Goal: Task Accomplishment & Management: Complete application form

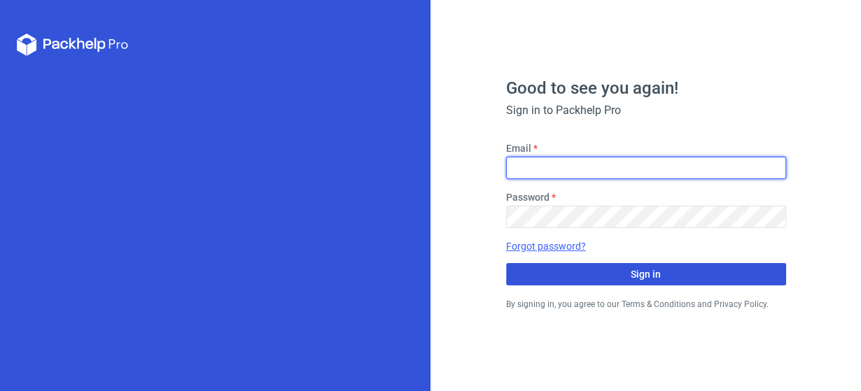
type input "[EMAIL_ADDRESS][DOMAIN_NAME]"
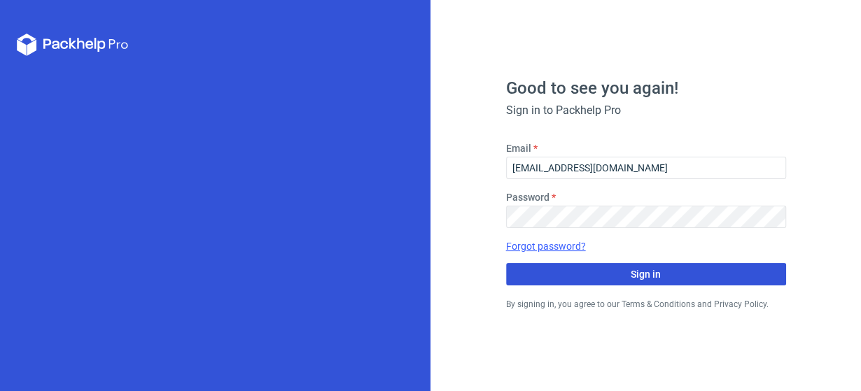
click at [604, 272] on button "Sign in" at bounding box center [646, 274] width 280 height 22
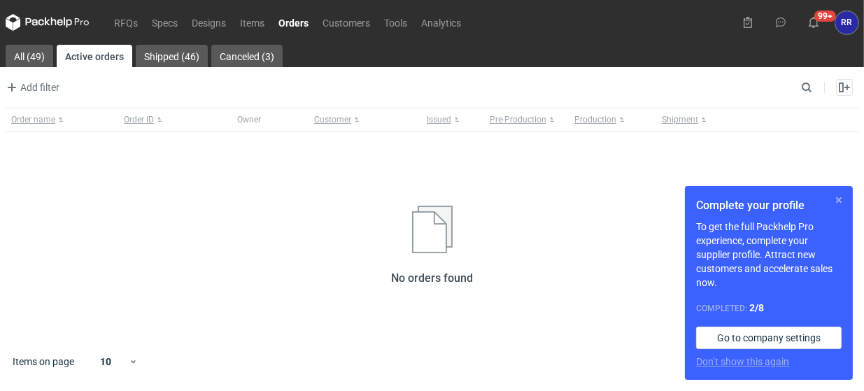
click at [840, 201] on button "button" at bounding box center [839, 200] width 17 height 17
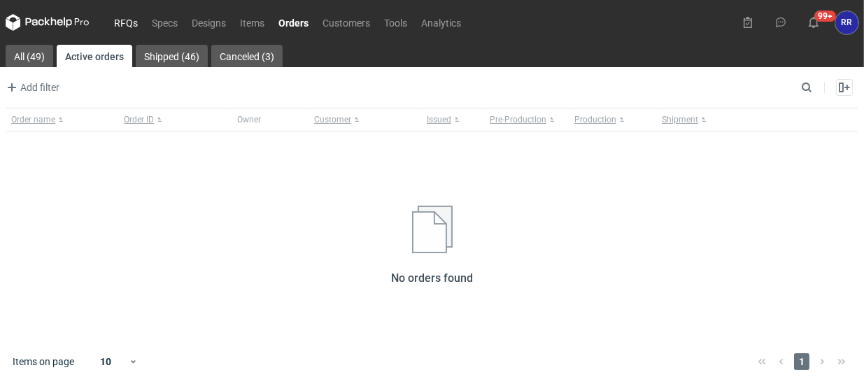
click at [127, 23] on link "RFQs" at bounding box center [126, 22] width 38 height 17
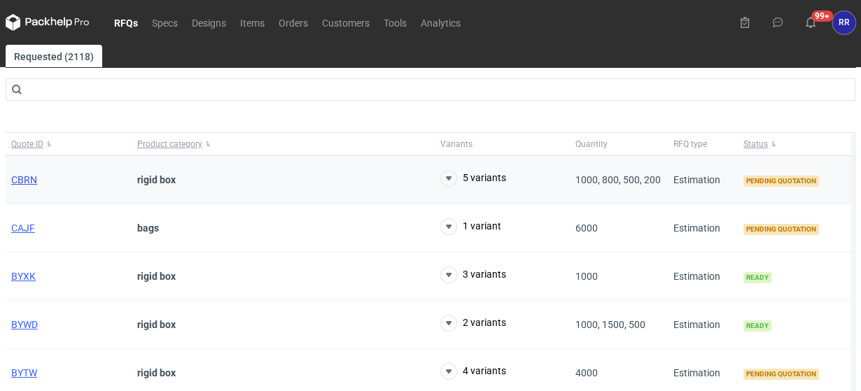
click at [27, 179] on span "CBRN" at bounding box center [24, 179] width 26 height 11
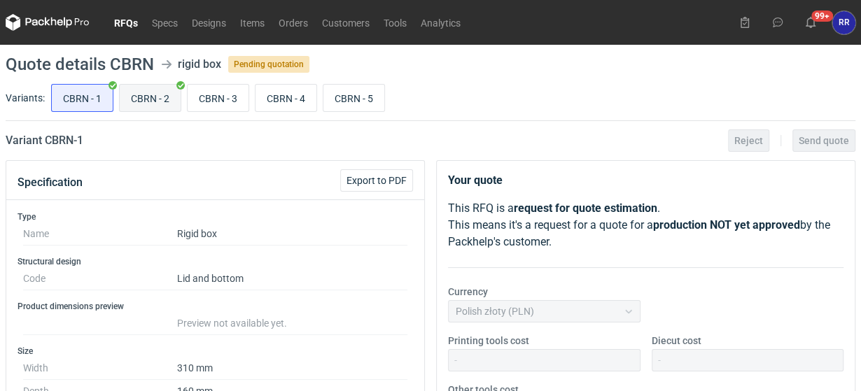
click at [137, 97] on input "CBRN - 2" at bounding box center [150, 98] width 61 height 27
radio input "true"
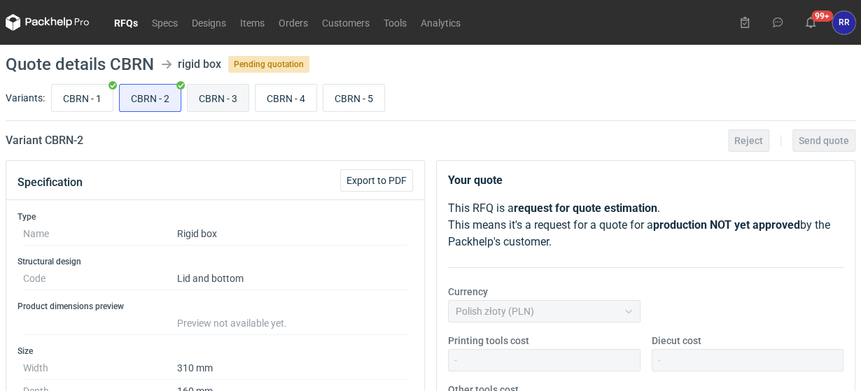
click at [224, 99] on input "CBRN - 3" at bounding box center [218, 98] width 61 height 27
radio input "true"
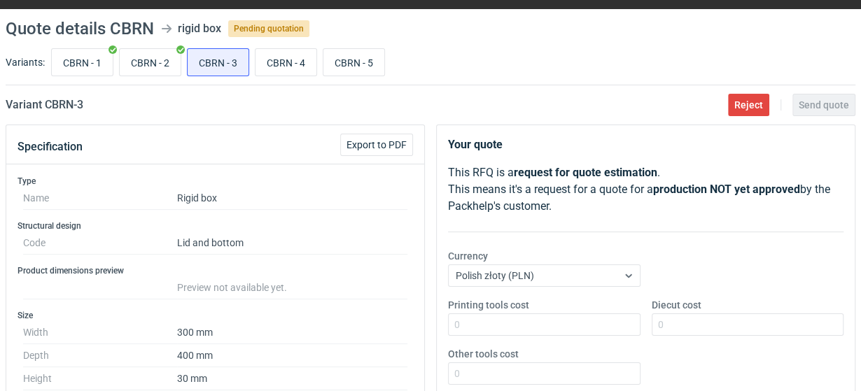
scroll to position [140, 0]
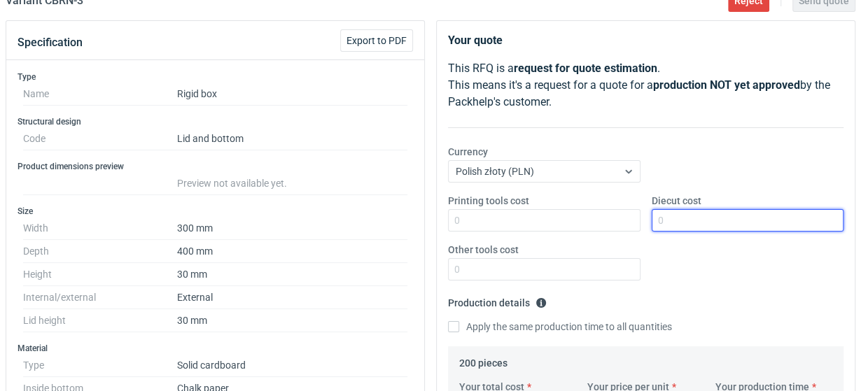
click at [676, 224] on input "Diecut cost" at bounding box center [748, 220] width 192 height 22
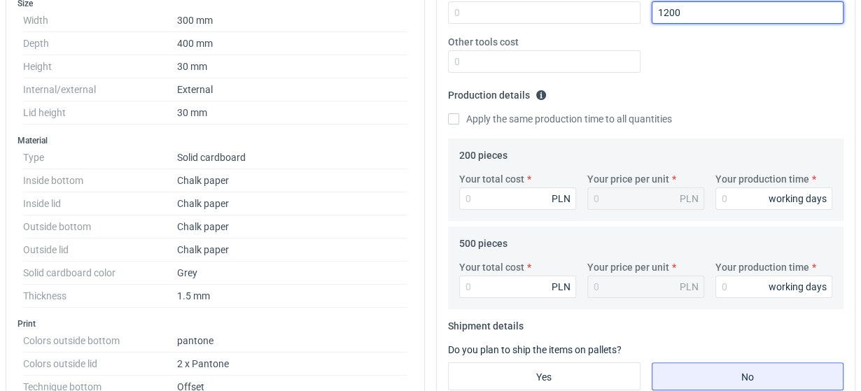
scroll to position [350, 0]
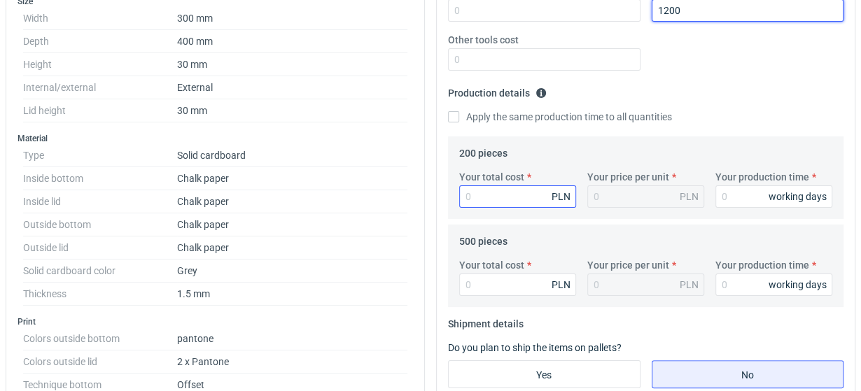
type input "1200"
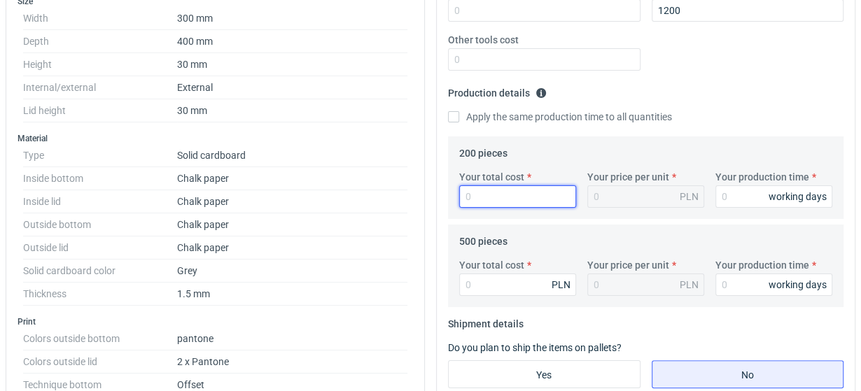
click at [495, 202] on input "Your total cost" at bounding box center [517, 196] width 117 height 22
type input "39"
type input "0.2"
type input "3900"
type input "19.5"
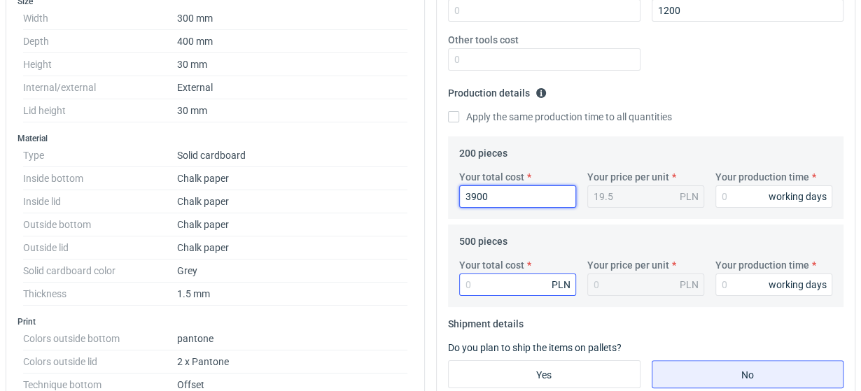
type input "3900"
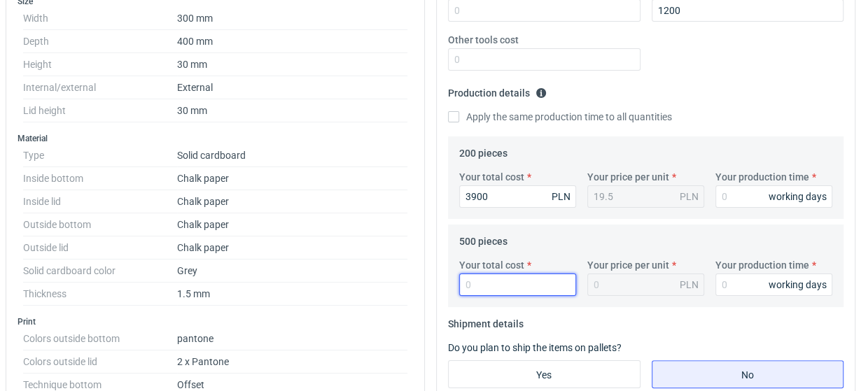
click at [514, 278] on input "Your total cost" at bounding box center [517, 285] width 117 height 22
type input "8000"
type input "16"
type input "8"
type input "90"
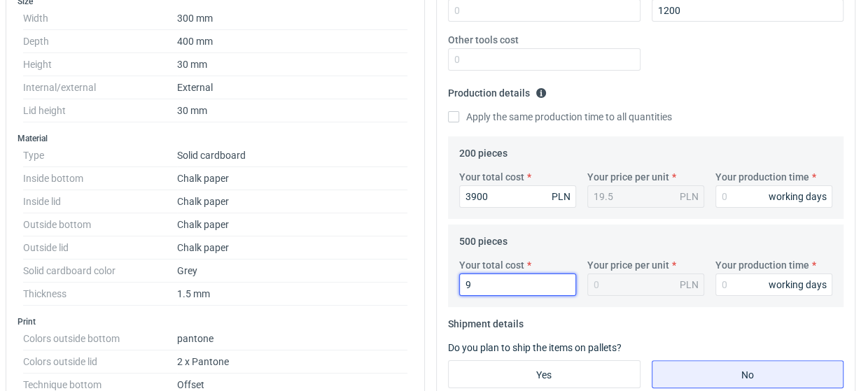
type input "0.02"
type input "9000"
type input "18"
type input "9"
type input "0.02"
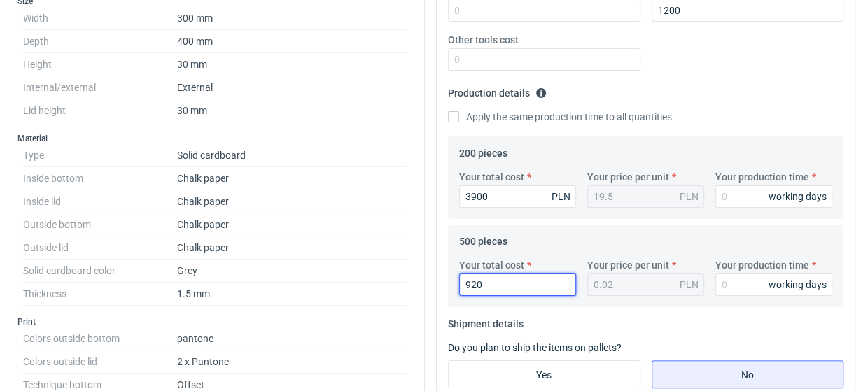
type input "9200"
type input "18.4"
type input "9200"
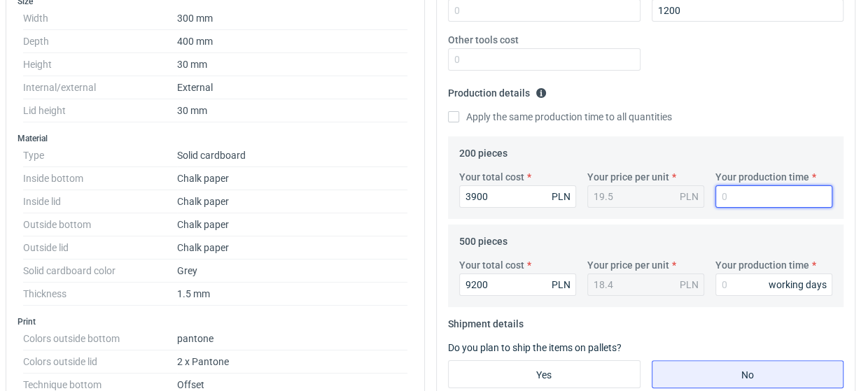
click at [738, 201] on input "Your production time" at bounding box center [773, 196] width 117 height 22
type input "21"
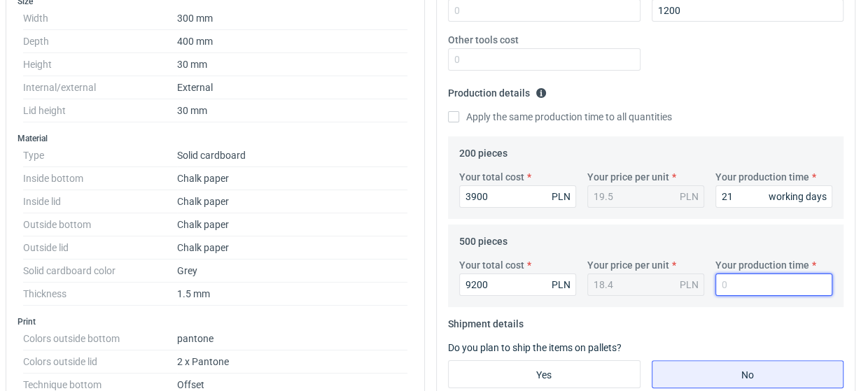
click at [735, 288] on input "Your production time" at bounding box center [773, 285] width 117 height 22
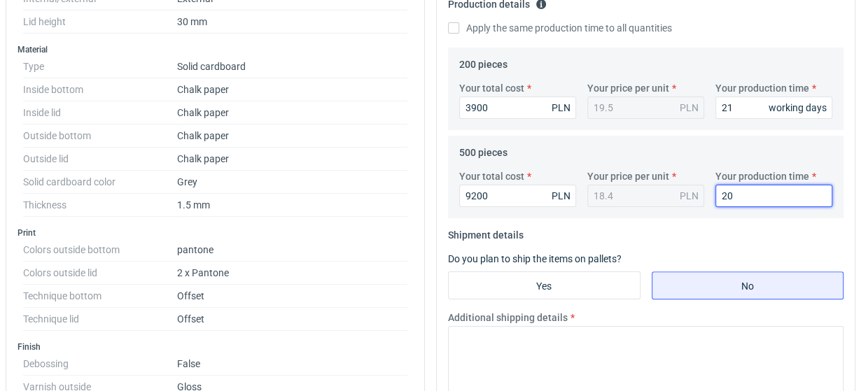
scroll to position [560, 0]
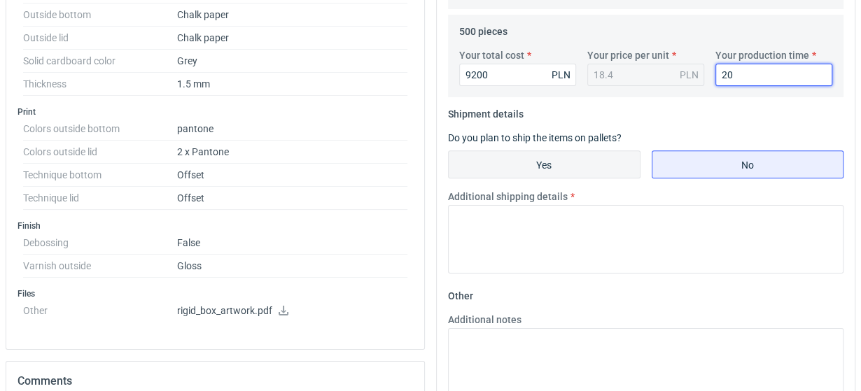
type input "20"
click at [577, 165] on input "Yes" at bounding box center [544, 164] width 191 height 27
radio input "true"
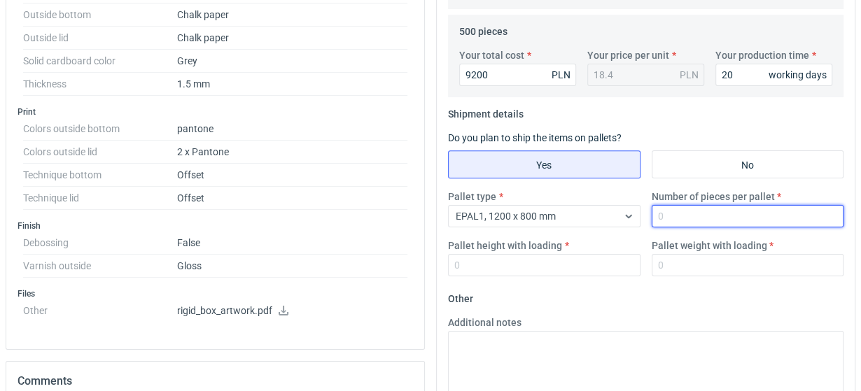
click at [679, 212] on input "Number of pieces per pallet" at bounding box center [748, 216] width 192 height 22
type input "250"
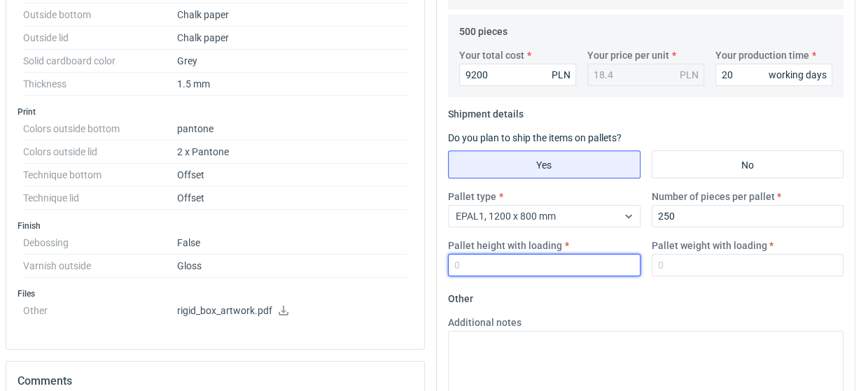
click at [540, 268] on input "Pallet height with loading" at bounding box center [544, 265] width 192 height 22
type input "1800"
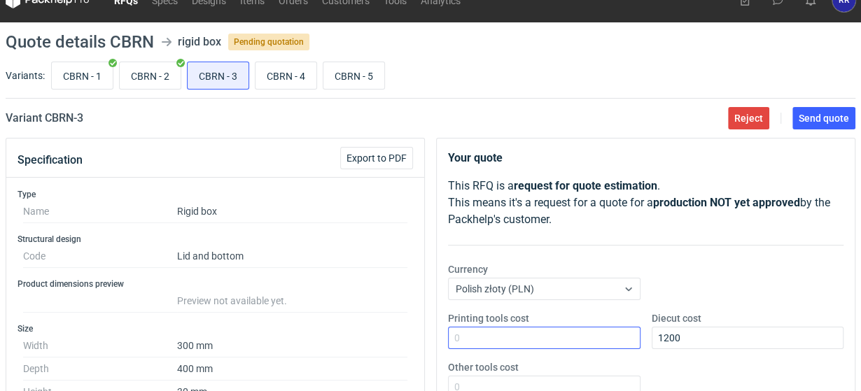
scroll to position [0, 0]
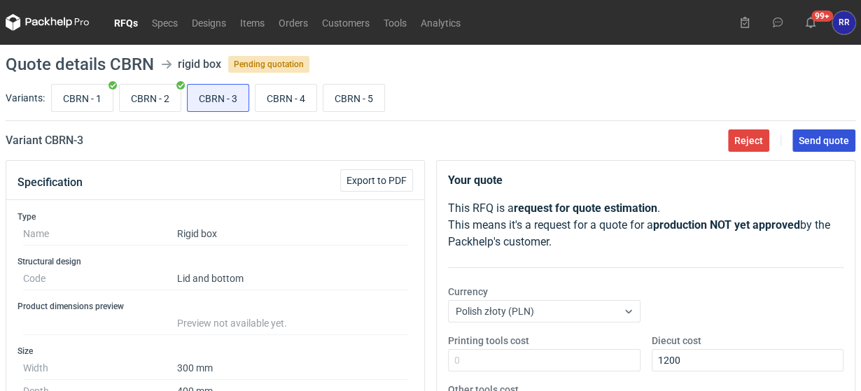
type input "200"
click at [808, 138] on span "Send quote" at bounding box center [824, 141] width 50 height 10
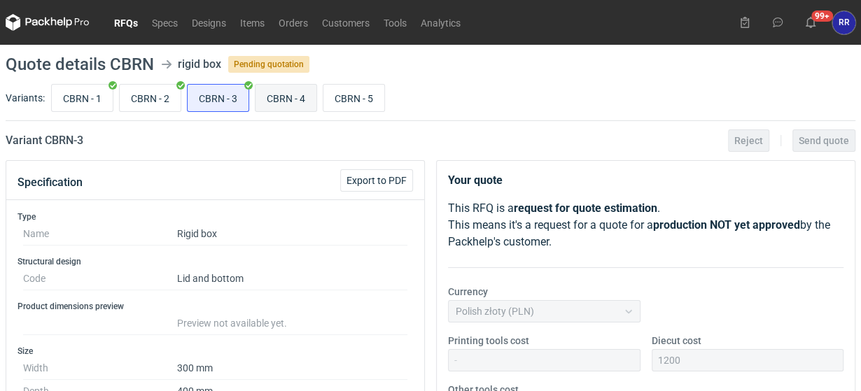
click at [290, 105] on input "CBRN - 4" at bounding box center [285, 98] width 61 height 27
radio input "true"
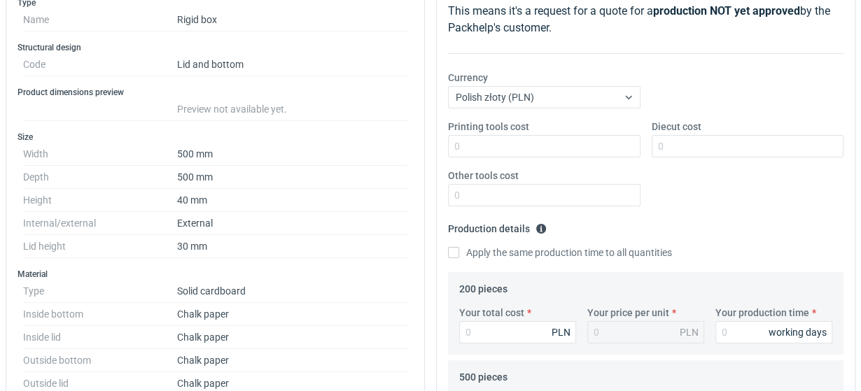
scroll to position [210, 0]
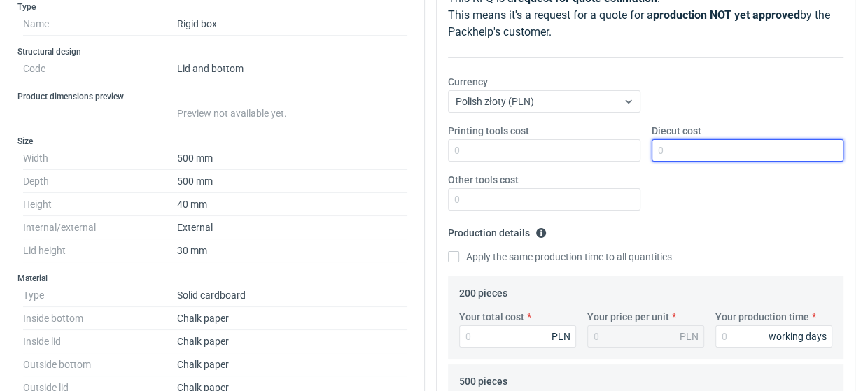
click at [702, 151] on input "Diecut cost" at bounding box center [748, 150] width 192 height 22
type input "1350"
click at [705, 196] on div "Printing tools cost Diecut cost 1350 Other tools cost" at bounding box center [645, 173] width 407 height 98
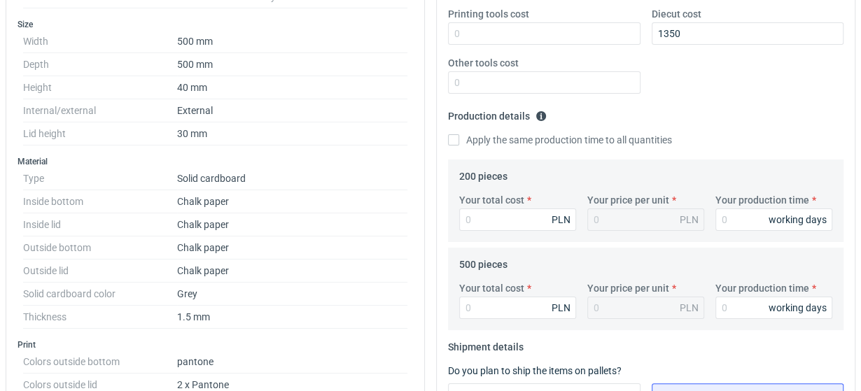
scroll to position [350, 0]
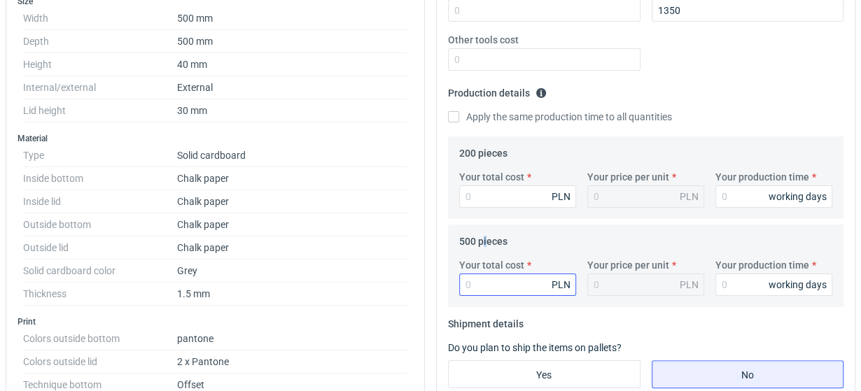
drag, startPoint x: 484, startPoint y: 235, endPoint x: 486, endPoint y: 285, distance: 49.7
click at [486, 253] on fieldset "500 pieces Your total cost PLN Your price per unit PLN Your production time wor…" at bounding box center [645, 268] width 373 height 77
click at [485, 344] on label "Do you plan to ship the items on pallets?" at bounding box center [535, 347] width 174 height 11
click at [509, 195] on input "Your total cost" at bounding box center [517, 196] width 117 height 22
type input "4"
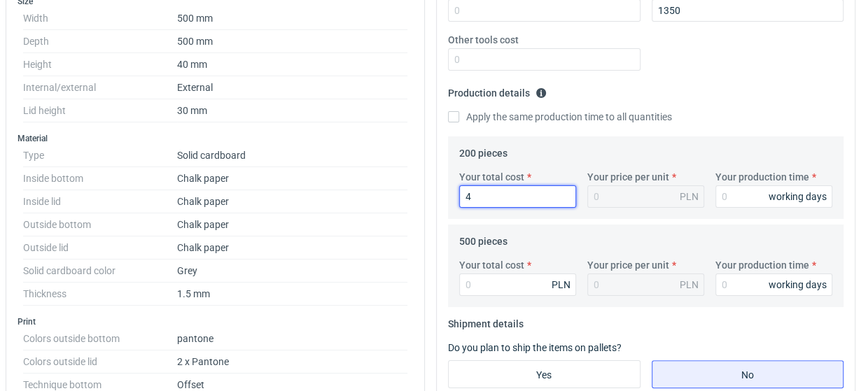
type input "0.02"
type input "4900"
type input "24.5"
type input "4900"
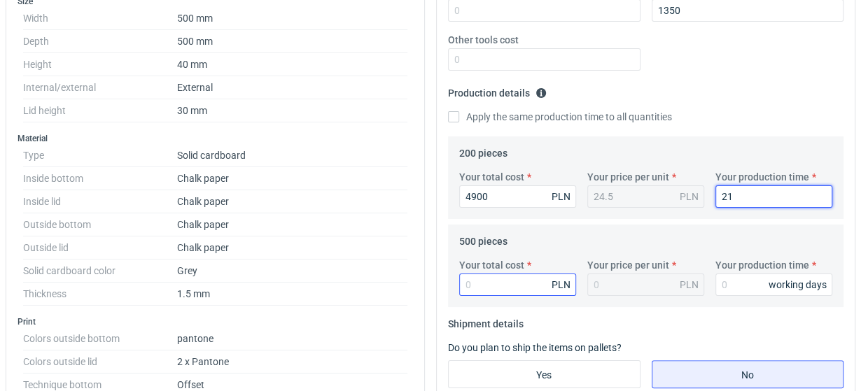
type input "21"
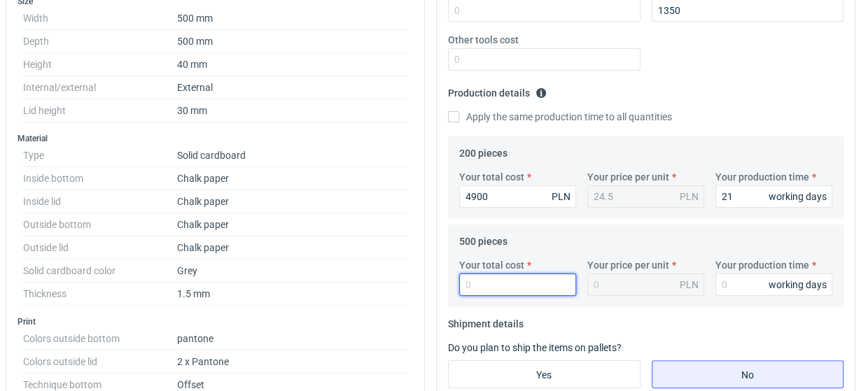
click at [488, 287] on input "Your total cost" at bounding box center [517, 285] width 117 height 22
click at [612, 290] on div "PLN" at bounding box center [645, 285] width 117 height 22
click at [505, 291] on input "Your total cost" at bounding box center [517, 285] width 117 height 22
type input "9900"
type input "19.8"
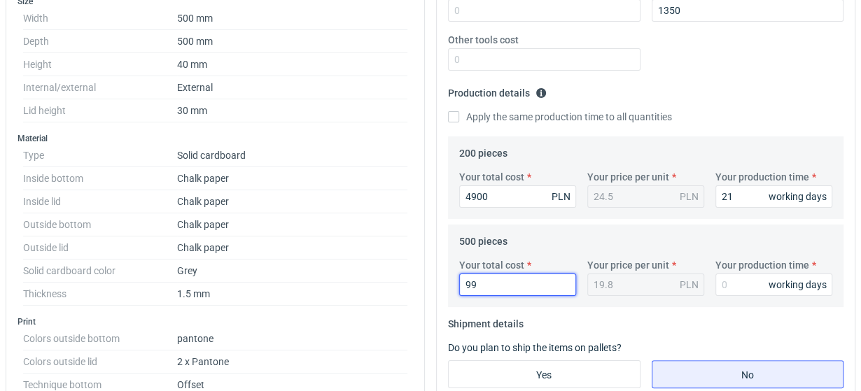
type input "9"
type input "115"
type input "0.23"
type input "11500"
type input "23"
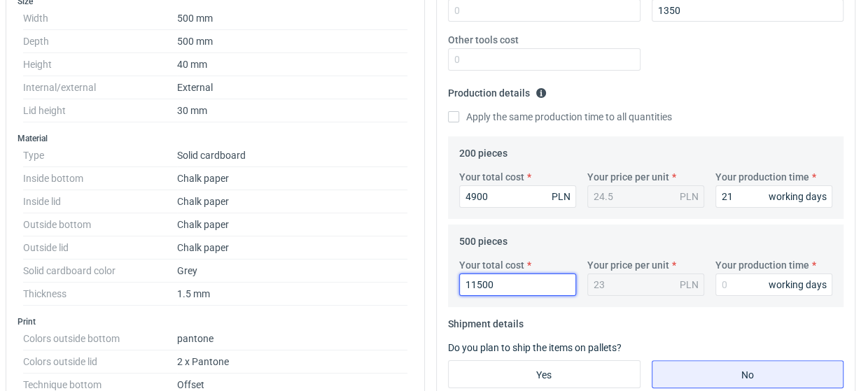
type input "11500"
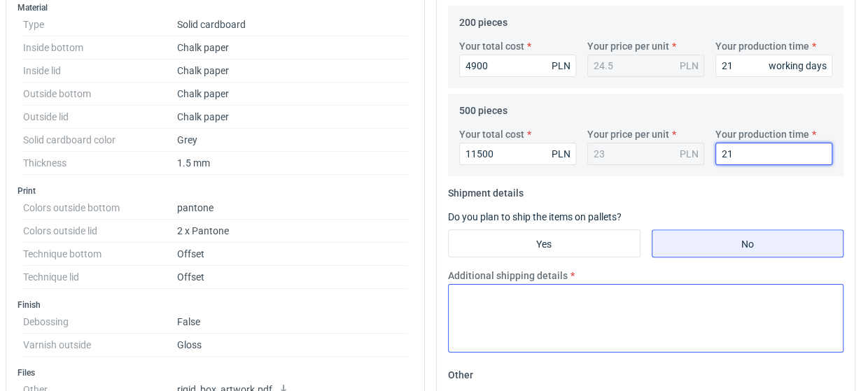
scroll to position [490, 0]
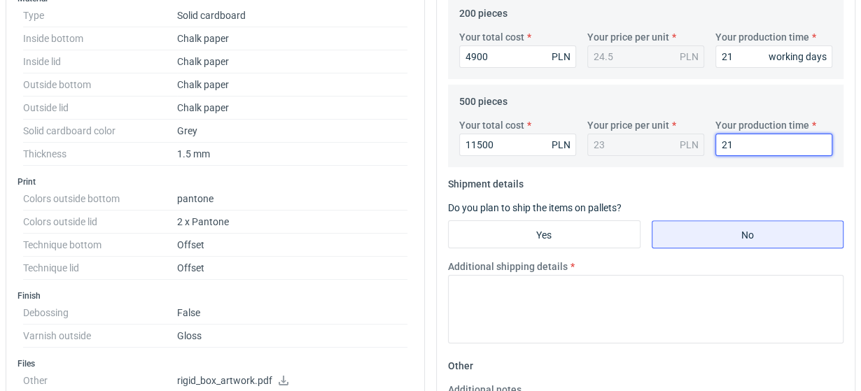
type input "21"
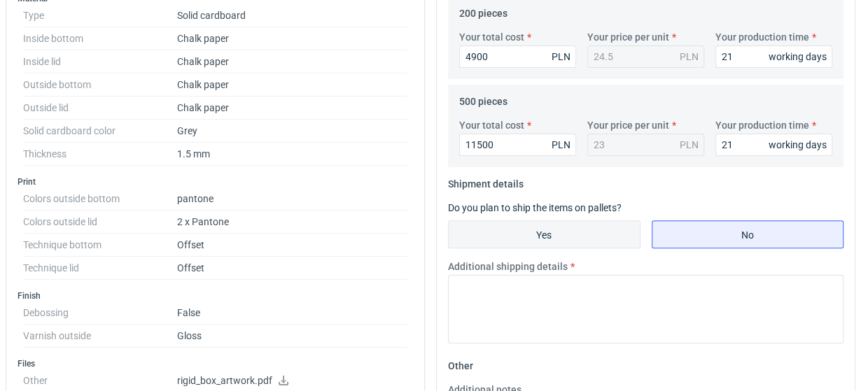
click at [570, 234] on input "Yes" at bounding box center [544, 234] width 191 height 27
radio input "true"
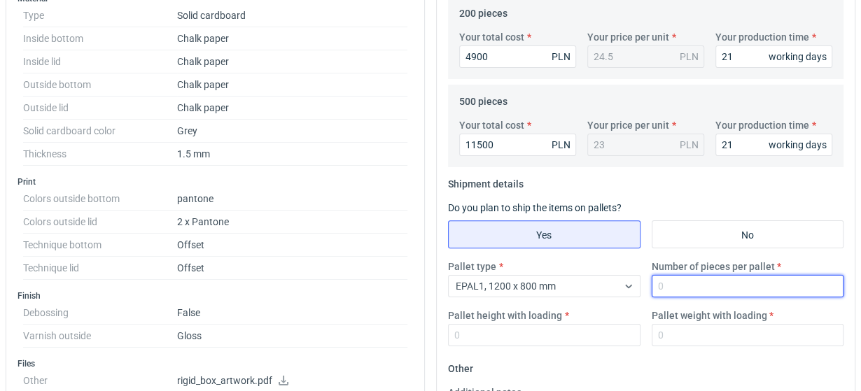
click at [696, 286] on input "Number of pieces per pallet" at bounding box center [748, 286] width 192 height 22
type input "150"
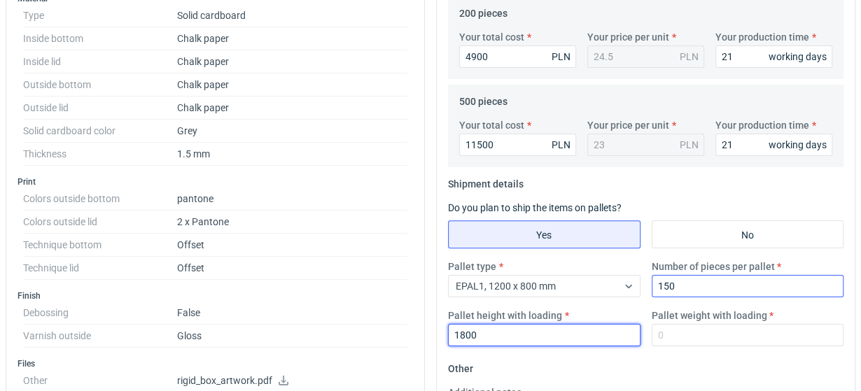
type input "1800"
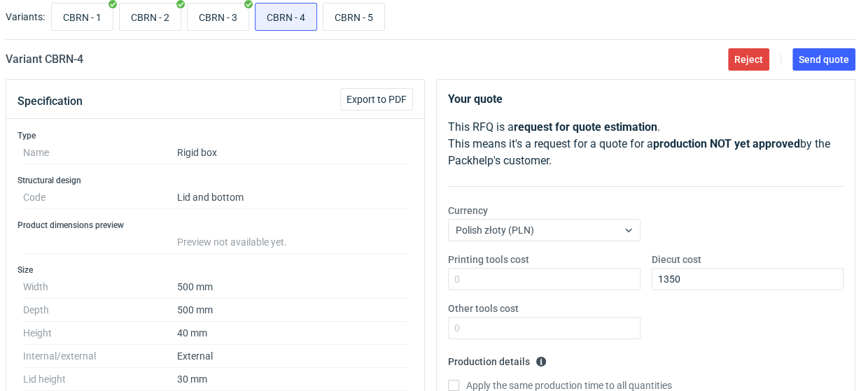
scroll to position [0, 0]
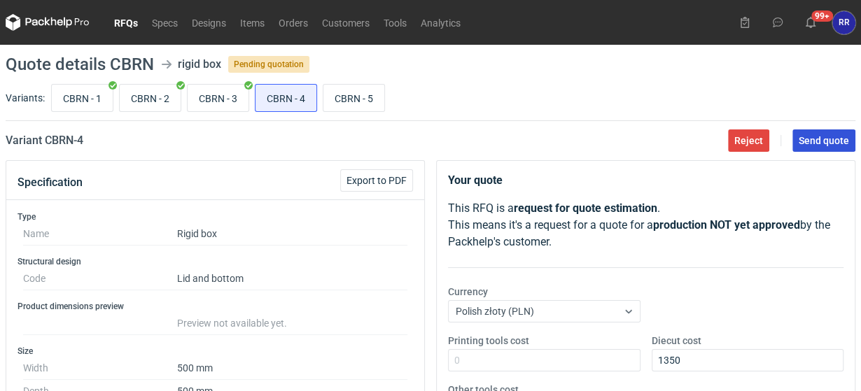
type input "200"
click at [827, 140] on span "Send quote" at bounding box center [824, 141] width 50 height 10
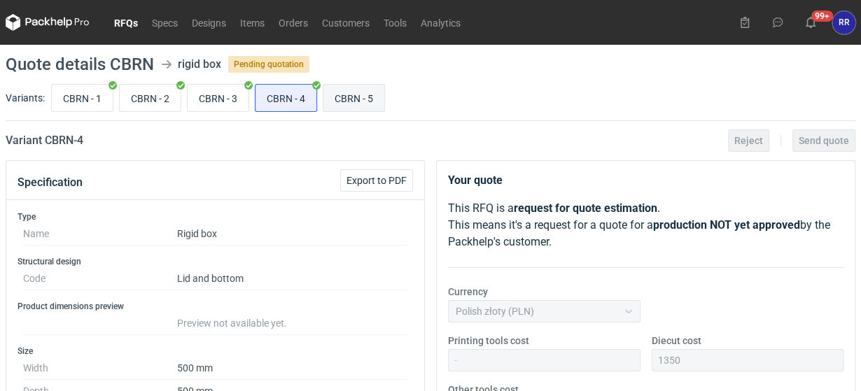
click at [359, 98] on input "CBRN - 5" at bounding box center [353, 98] width 61 height 27
radio input "true"
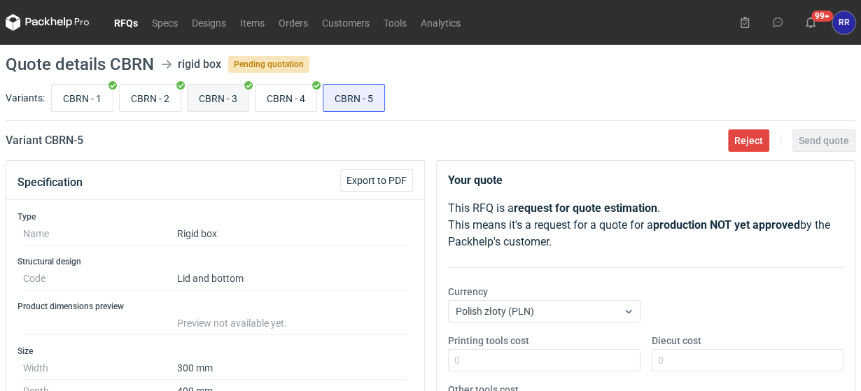
click at [230, 100] on input "CBRN - 3" at bounding box center [218, 98] width 61 height 27
radio input "true"
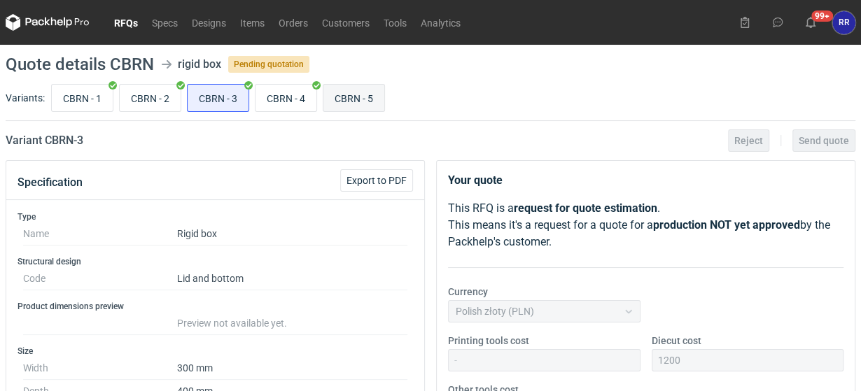
click at [346, 104] on input "CBRN - 5" at bounding box center [353, 98] width 61 height 27
radio input "true"
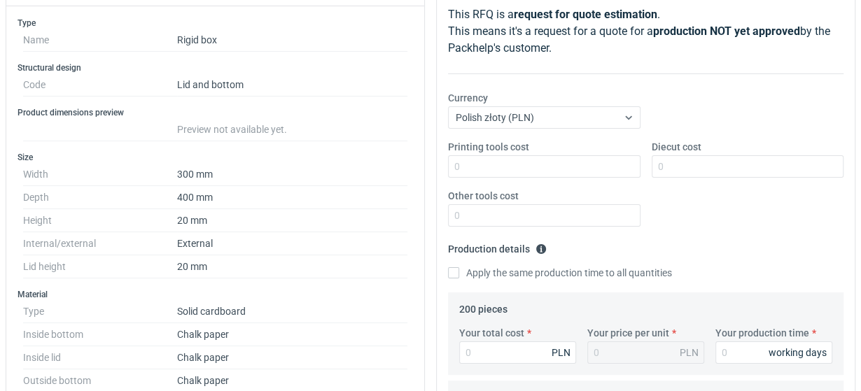
scroll to position [210, 0]
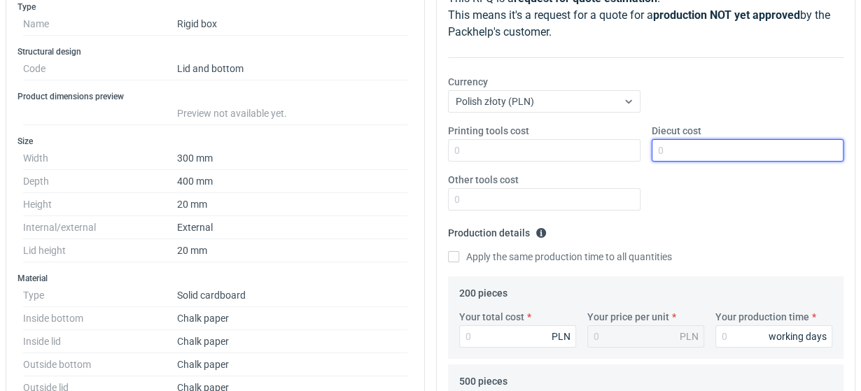
click at [687, 154] on input "Diecut cost" at bounding box center [748, 150] width 192 height 22
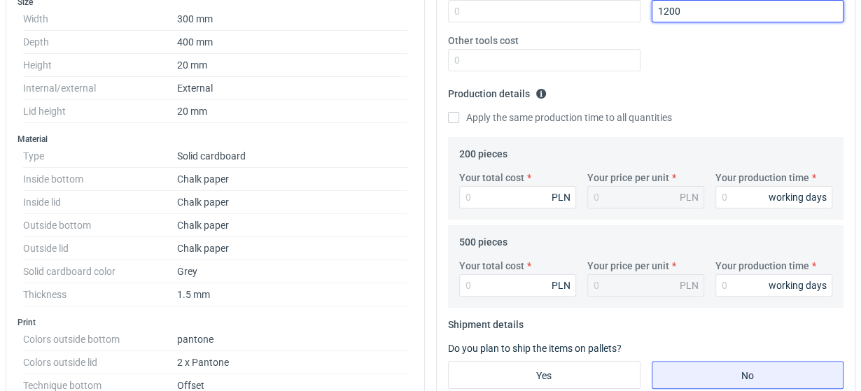
scroll to position [350, 0]
type input "1200"
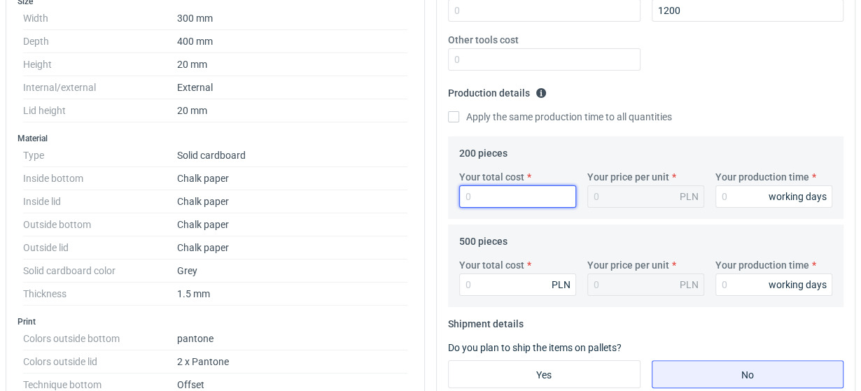
click at [505, 192] on input "Your total cost" at bounding box center [517, 196] width 117 height 22
type input "3800"
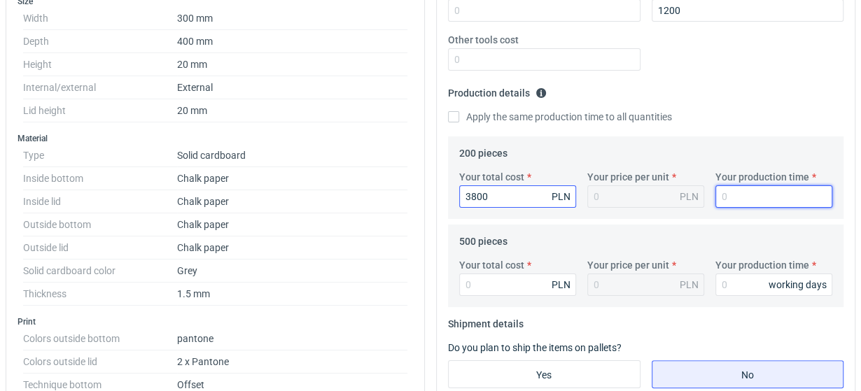
type input "19"
type input "21"
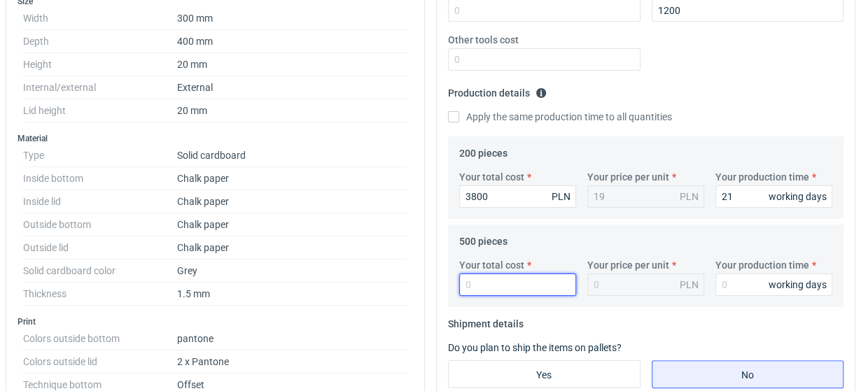
click at [504, 278] on input "Your total cost" at bounding box center [517, 285] width 117 height 22
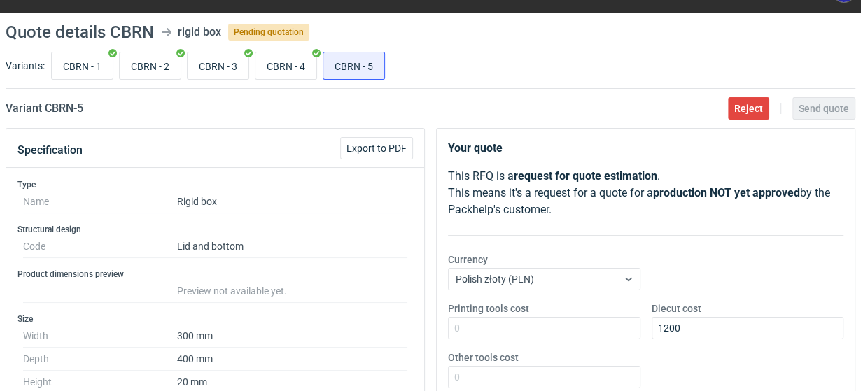
scroll to position [0, 0]
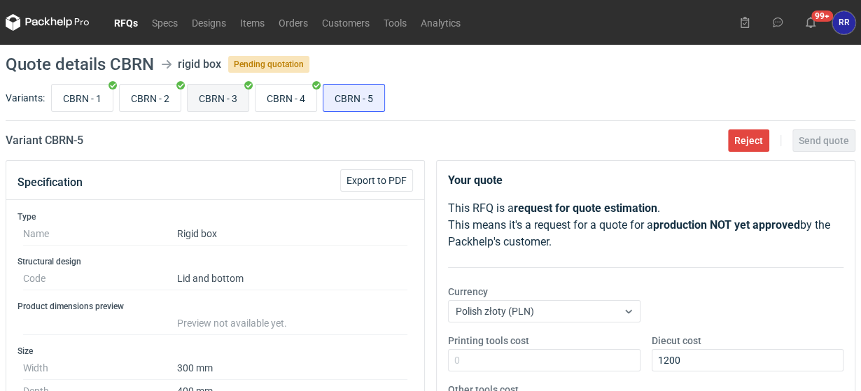
click at [216, 102] on input "CBRN - 3" at bounding box center [218, 98] width 61 height 27
radio input "true"
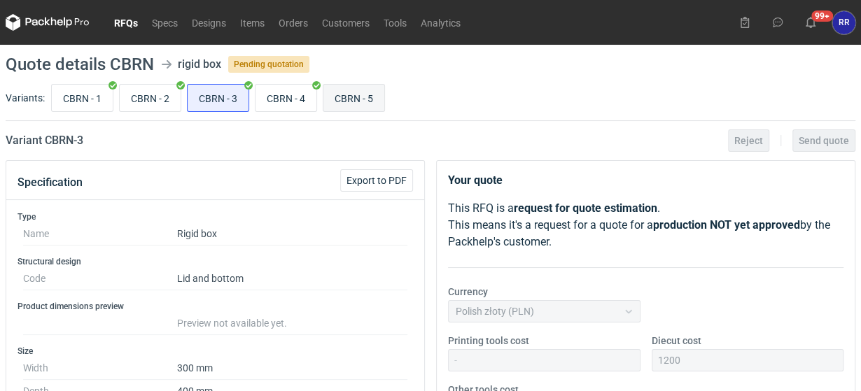
click at [356, 102] on input "CBRN - 5" at bounding box center [353, 98] width 61 height 27
radio input "true"
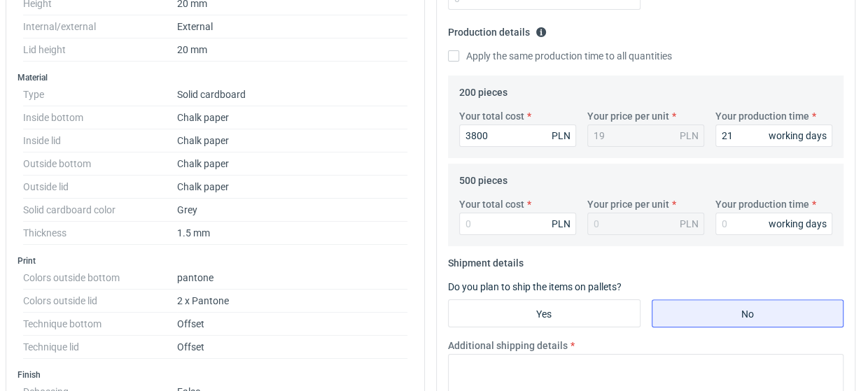
scroll to position [420, 0]
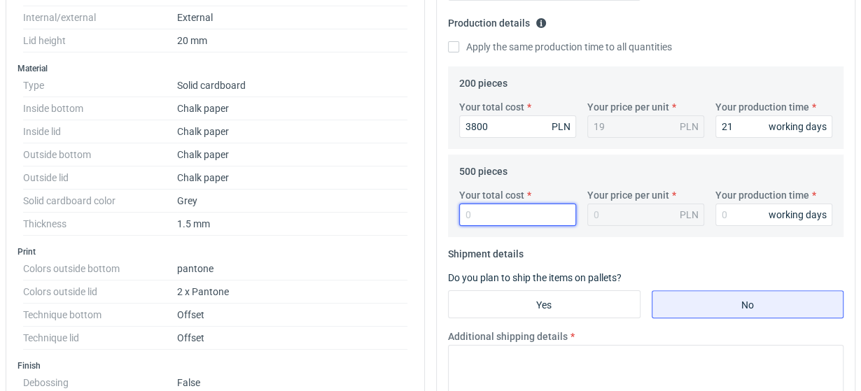
click at [493, 214] on input "Your total cost" at bounding box center [517, 215] width 117 height 22
type input "8950"
type input "17.9"
type input "8950"
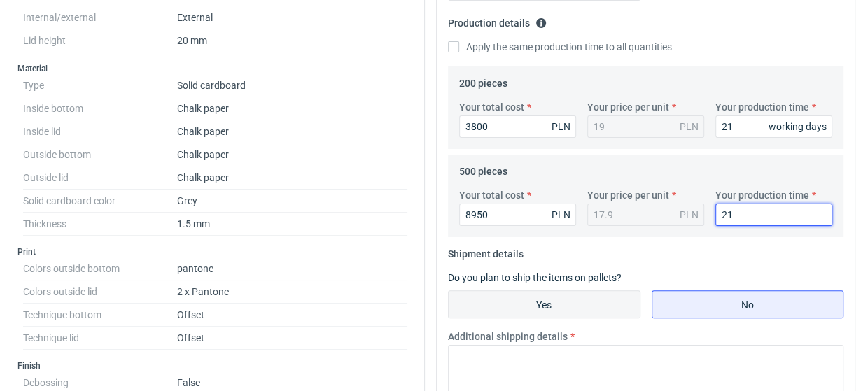
type input "21"
click at [535, 302] on input "Yes" at bounding box center [544, 304] width 191 height 27
radio input "true"
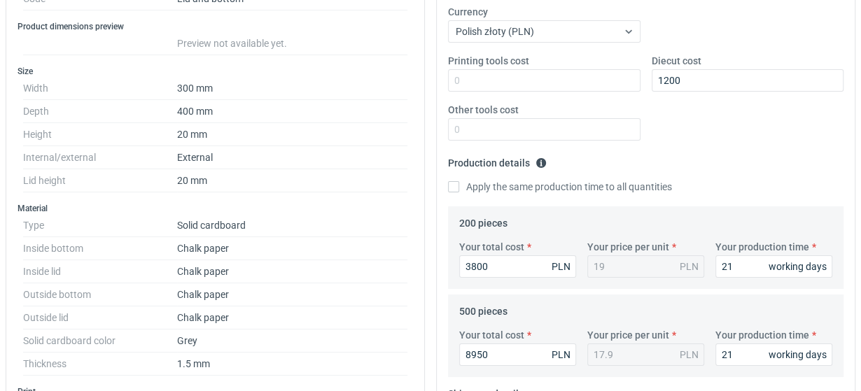
scroll to position [0, 0]
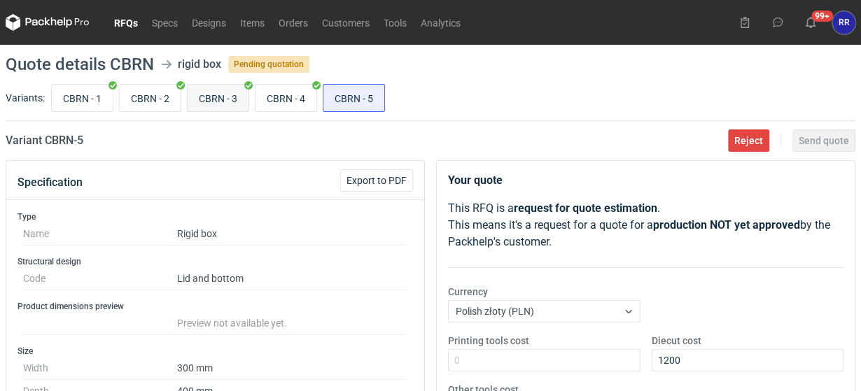
click at [213, 97] on input "CBRN - 3" at bounding box center [218, 98] width 61 height 27
radio input "true"
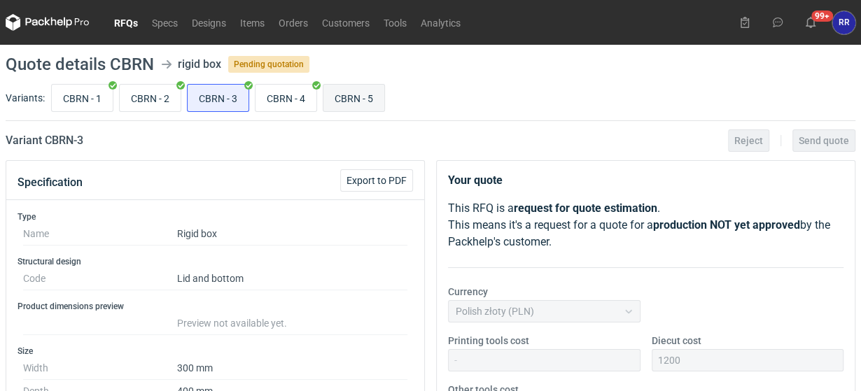
click at [356, 102] on input "CBRN - 5" at bounding box center [353, 98] width 61 height 27
radio input "true"
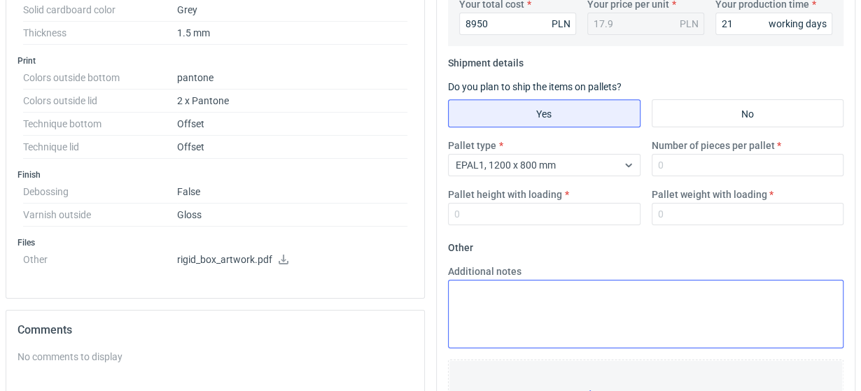
scroll to position [630, 0]
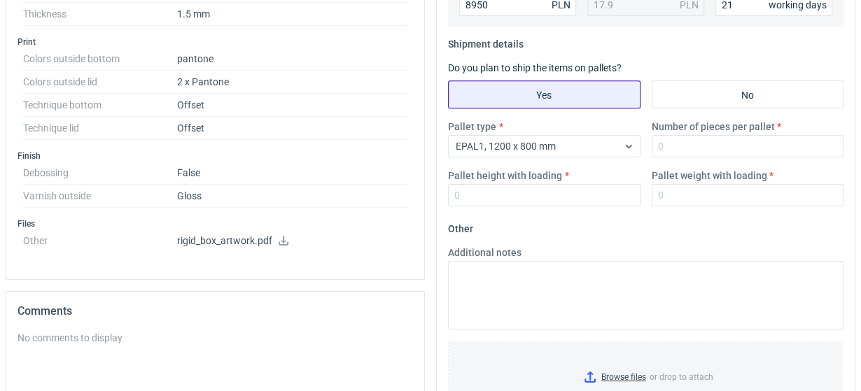
click at [582, 97] on input "Yes" at bounding box center [544, 94] width 191 height 27
radio input "true"
click at [704, 150] on input "Number of pieces per pallet" at bounding box center [748, 146] width 192 height 22
type input "250"
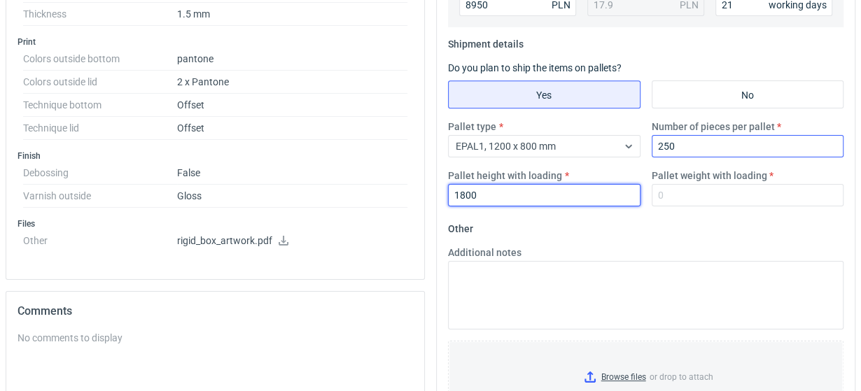
type input "1800"
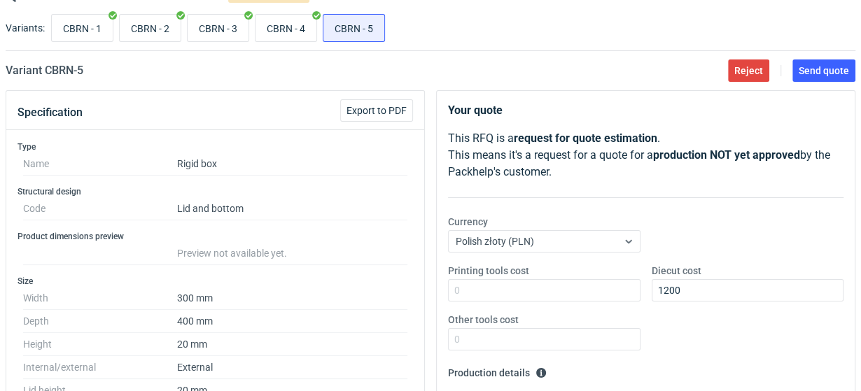
scroll to position [0, 0]
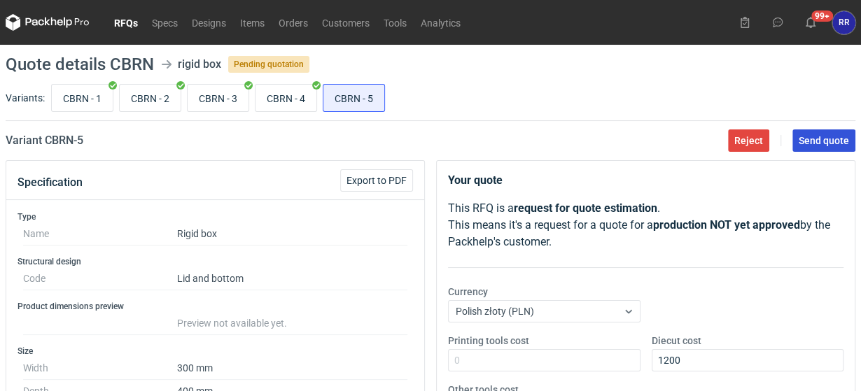
type input "200"
click at [814, 139] on span "Send quote" at bounding box center [824, 141] width 50 height 10
